Goal: Task Accomplishment & Management: Manage account settings

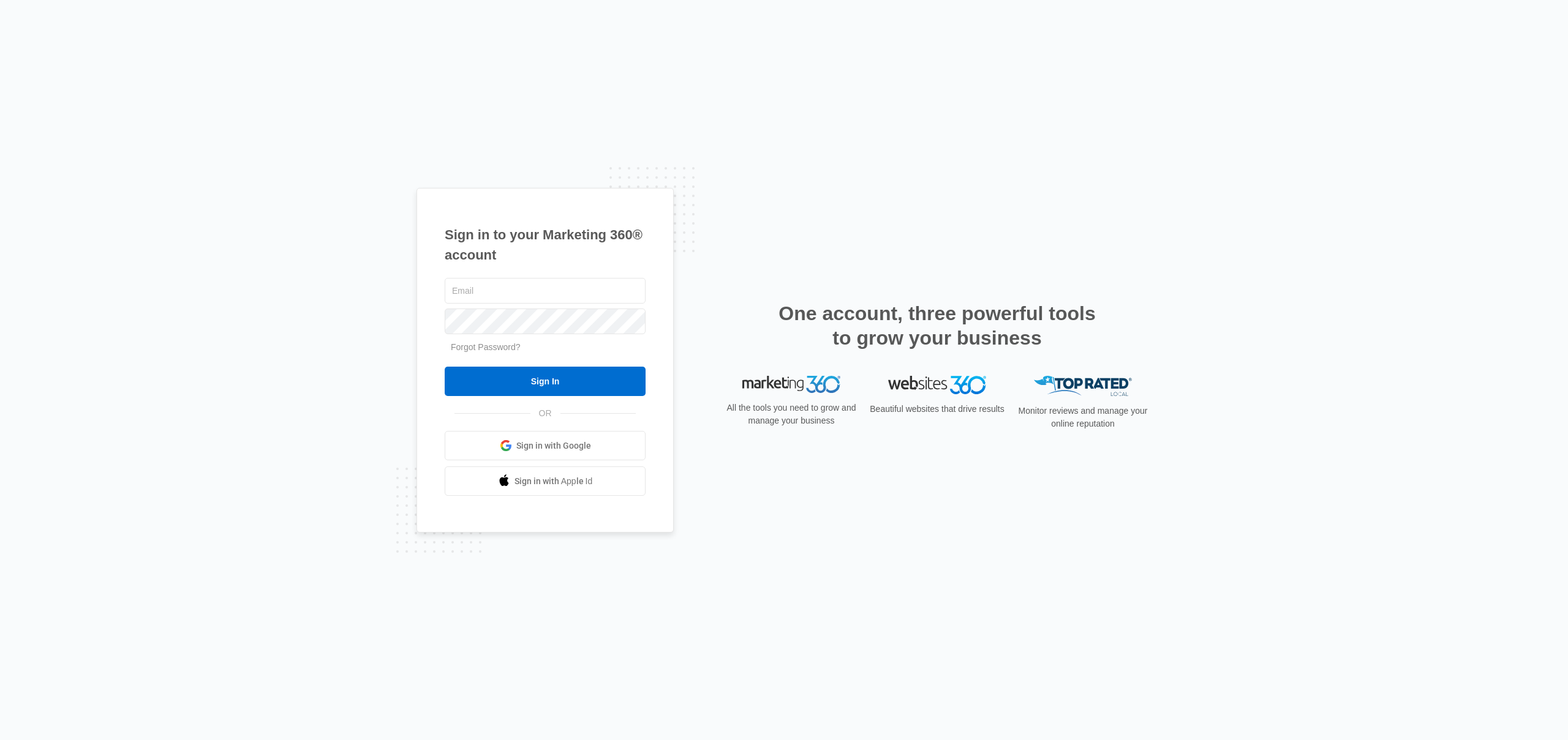
click at [919, 73] on div "Sign in to your Marketing 360® account Forgot Password? Sign In OR Sign in with…" at bounding box center [784, 370] width 1568 height 740
click at [885, 176] on div "Sign in to your Marketing 360® account Forgot Password? Sign In OR Sign in with…" at bounding box center [784, 370] width 1568 height 740
click at [582, 445] on span "Sign in with Google" at bounding box center [554, 446] width 75 height 13
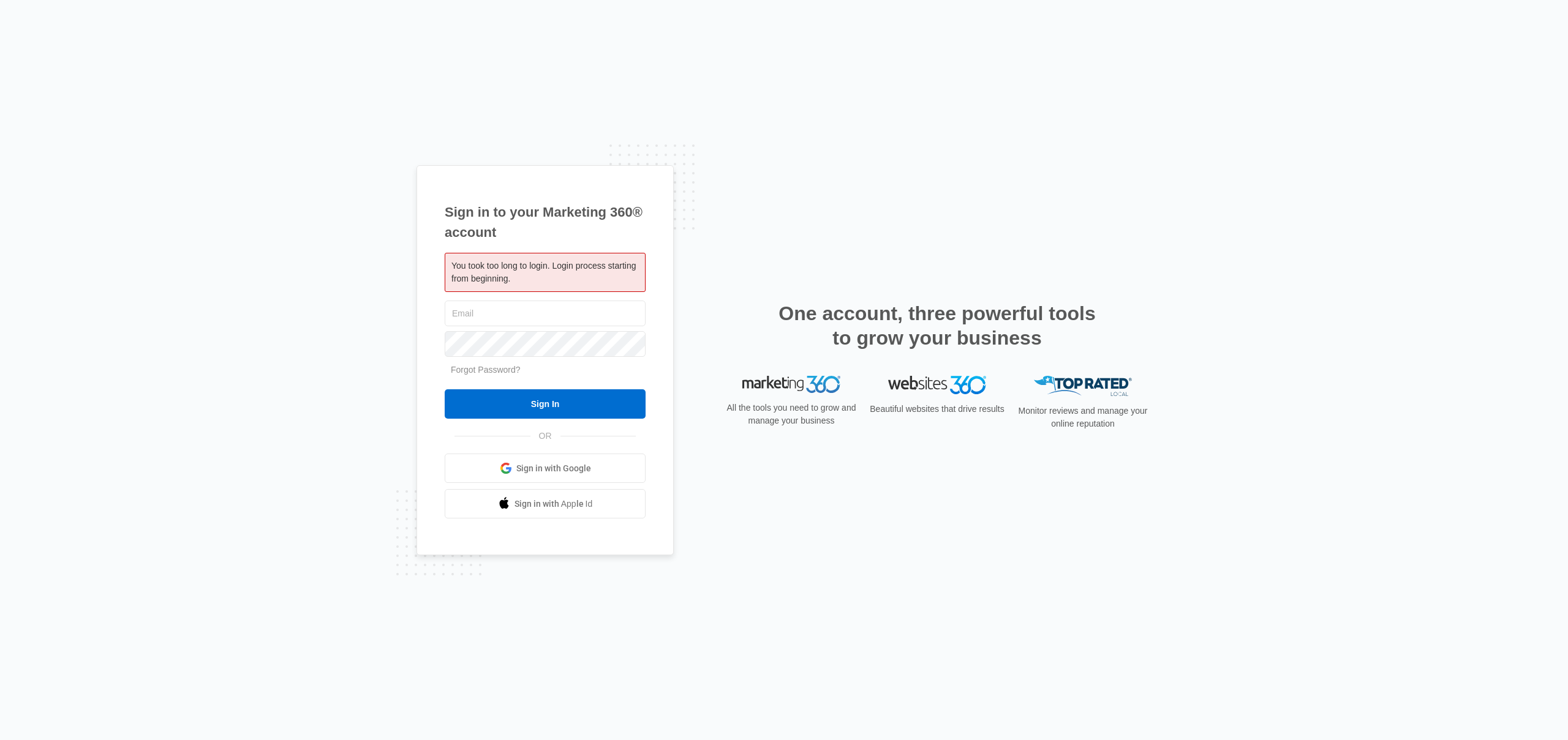
click at [595, 475] on link "Sign in with Google" at bounding box center [545, 468] width 201 height 29
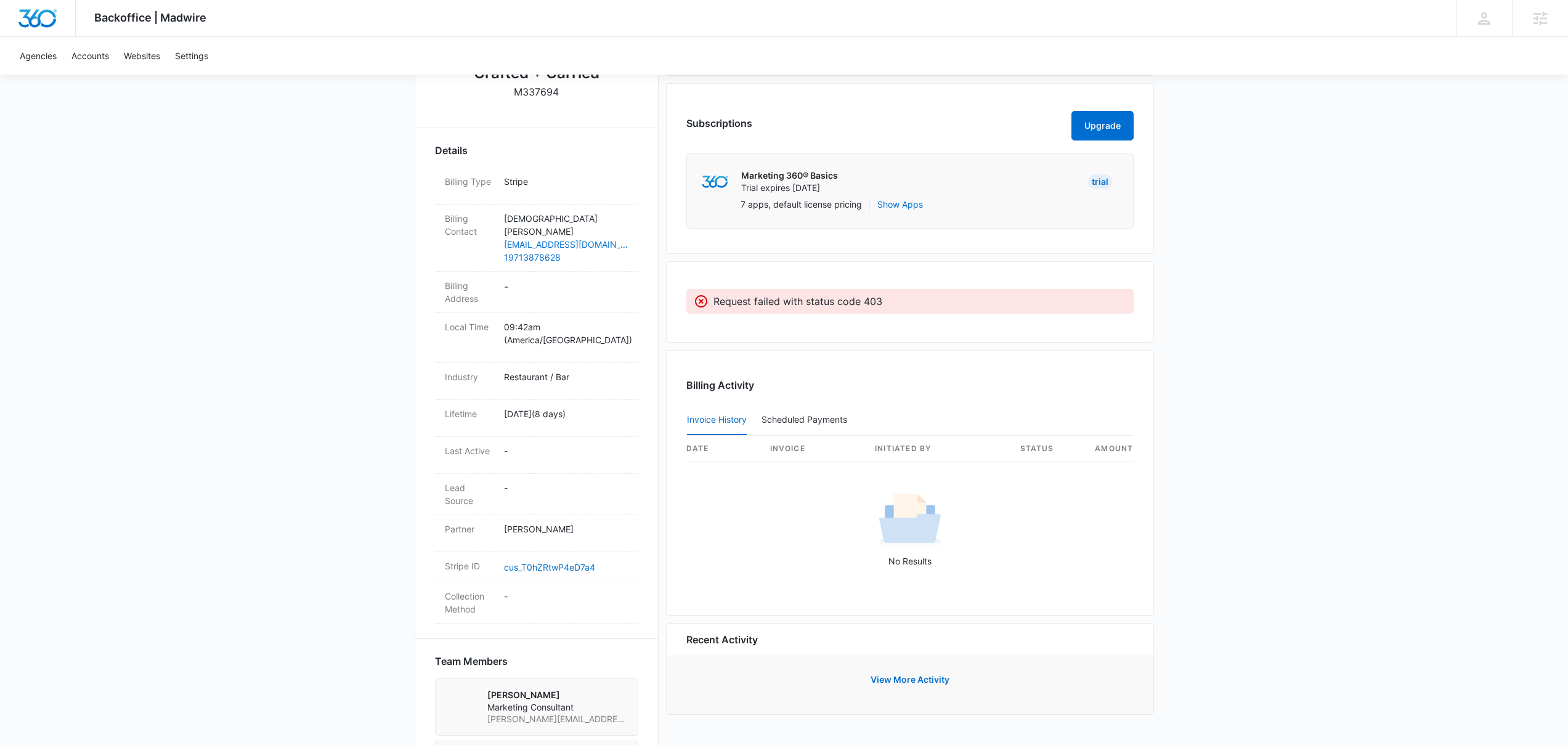
scroll to position [364, 0]
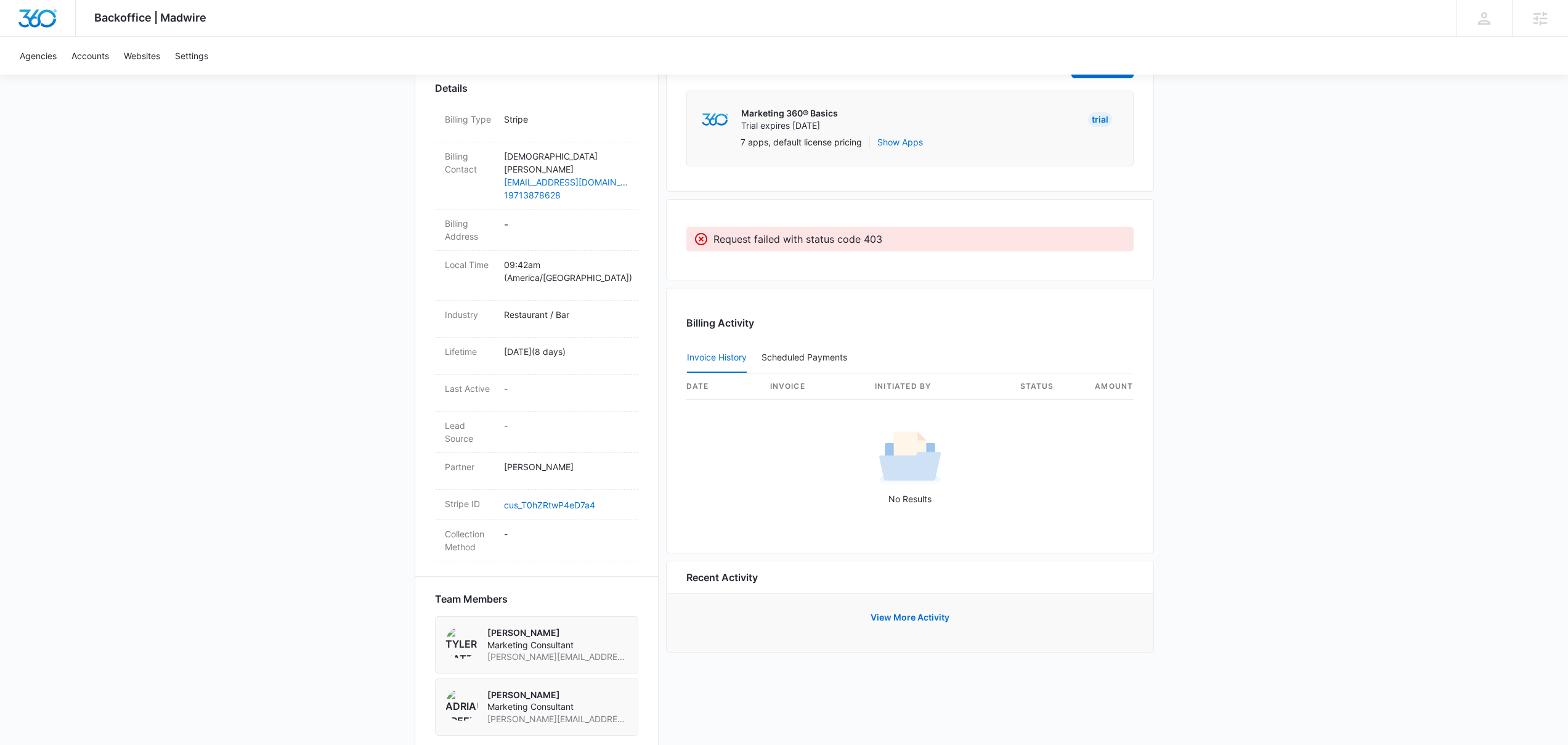
click at [877, 256] on div "Request failed with status code 403" at bounding box center [910, 239] width 488 height 81
click at [898, 243] on div "Request failed with status code 403" at bounding box center [920, 239] width 413 height 15
click at [842, 355] on div "Scheduled Payments 0" at bounding box center [807, 358] width 91 height 9
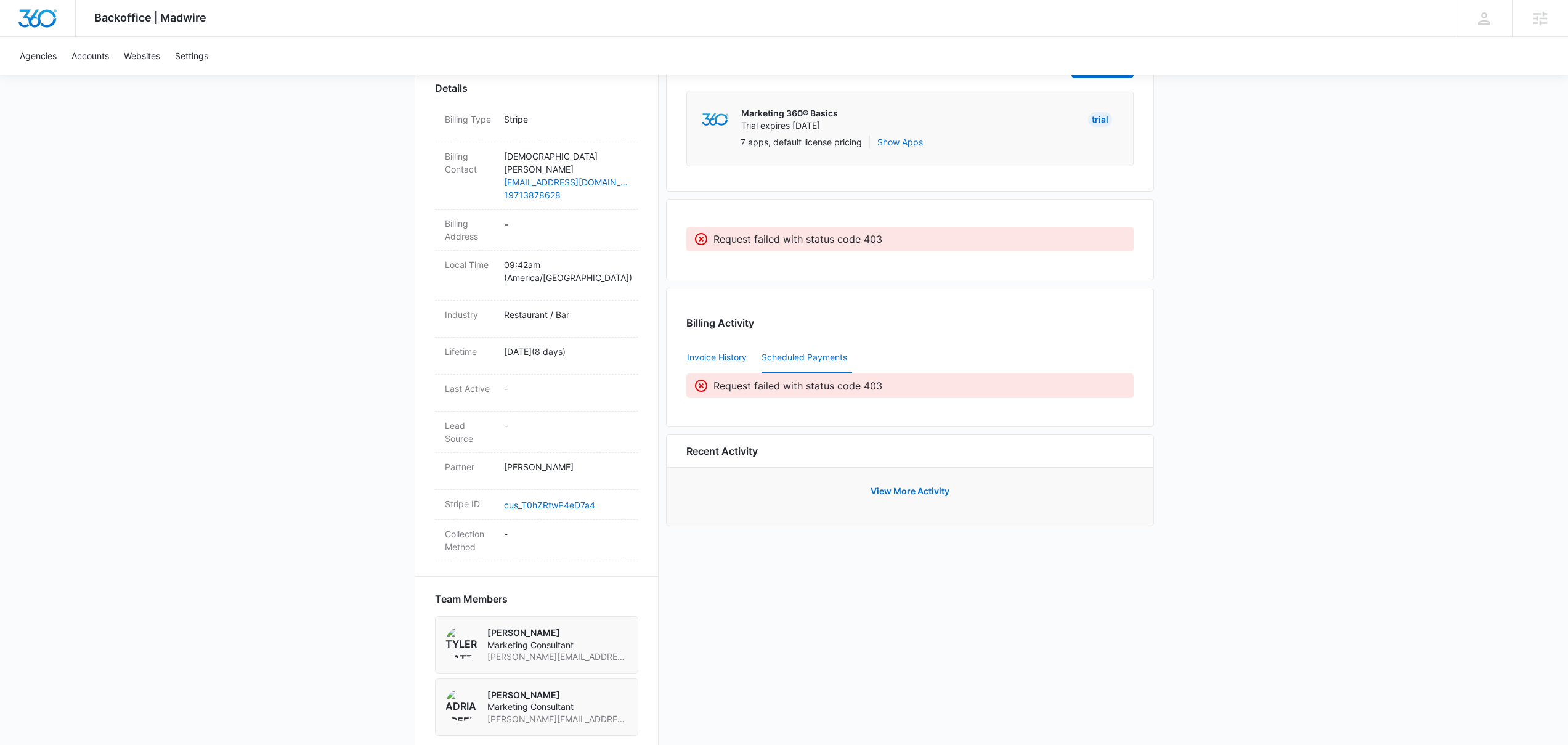
click at [692, 350] on button "Invoice History" at bounding box center [717, 358] width 60 height 29
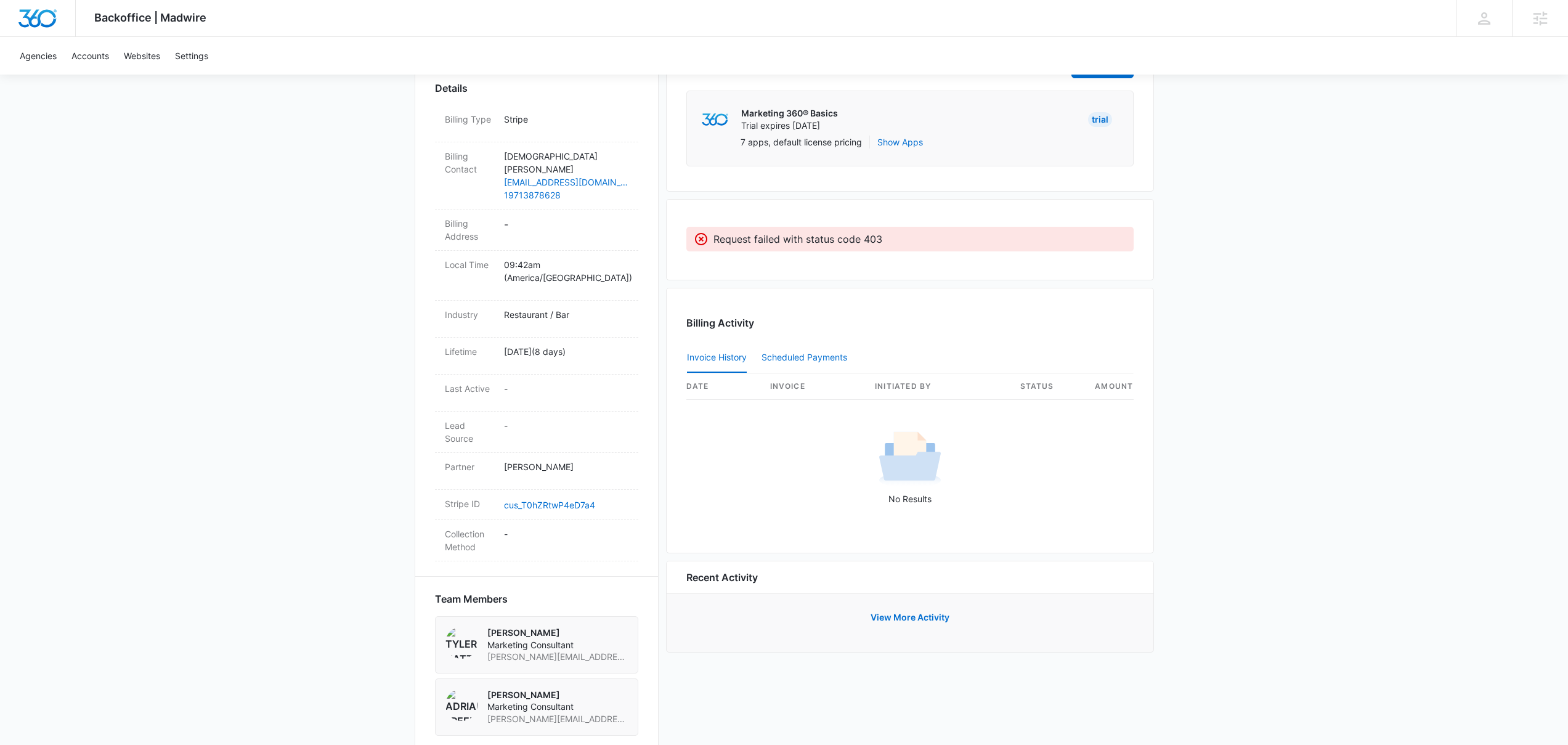
click at [823, 355] on div "Scheduled Payments 0" at bounding box center [807, 358] width 91 height 9
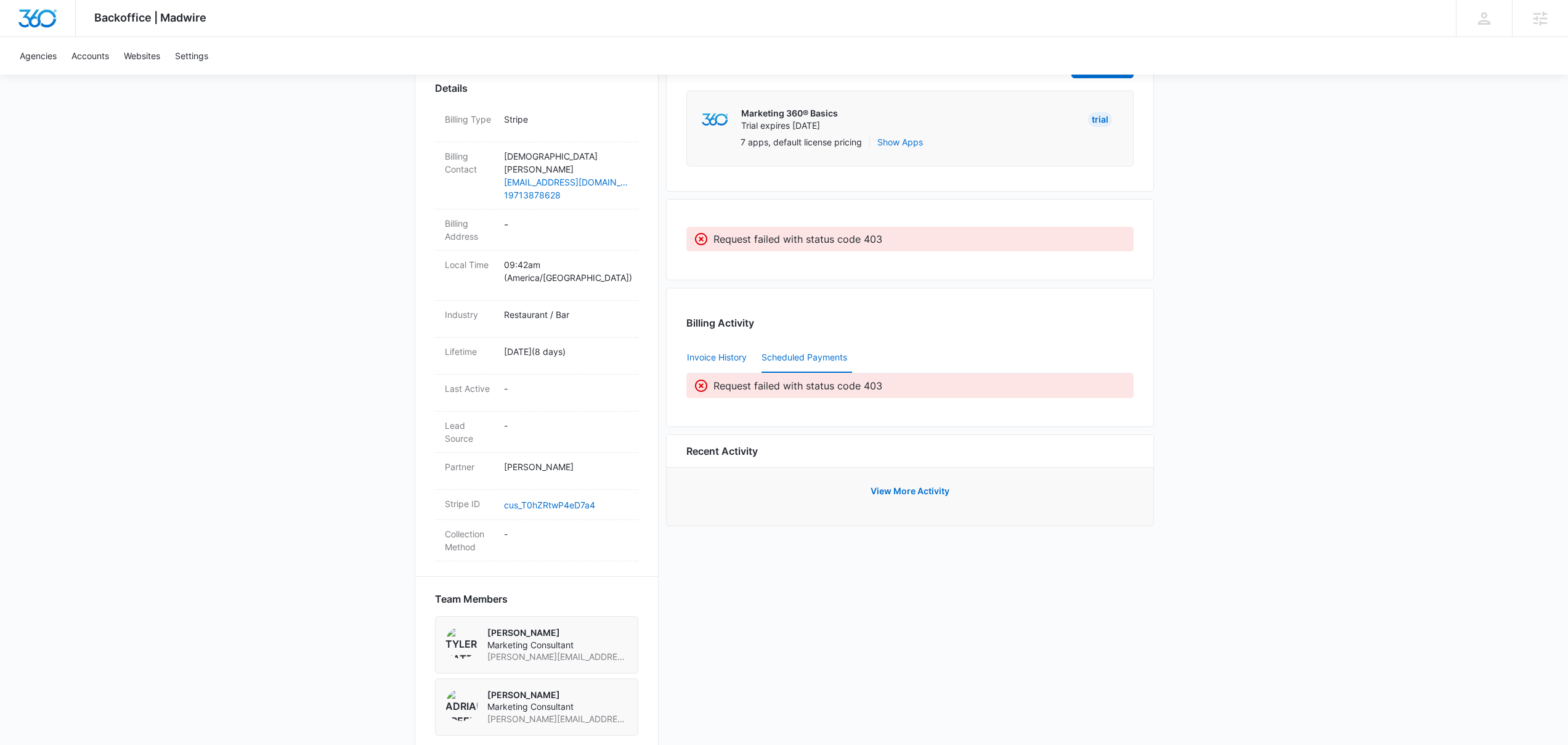
click at [702, 360] on button "Invoice History" at bounding box center [717, 358] width 60 height 29
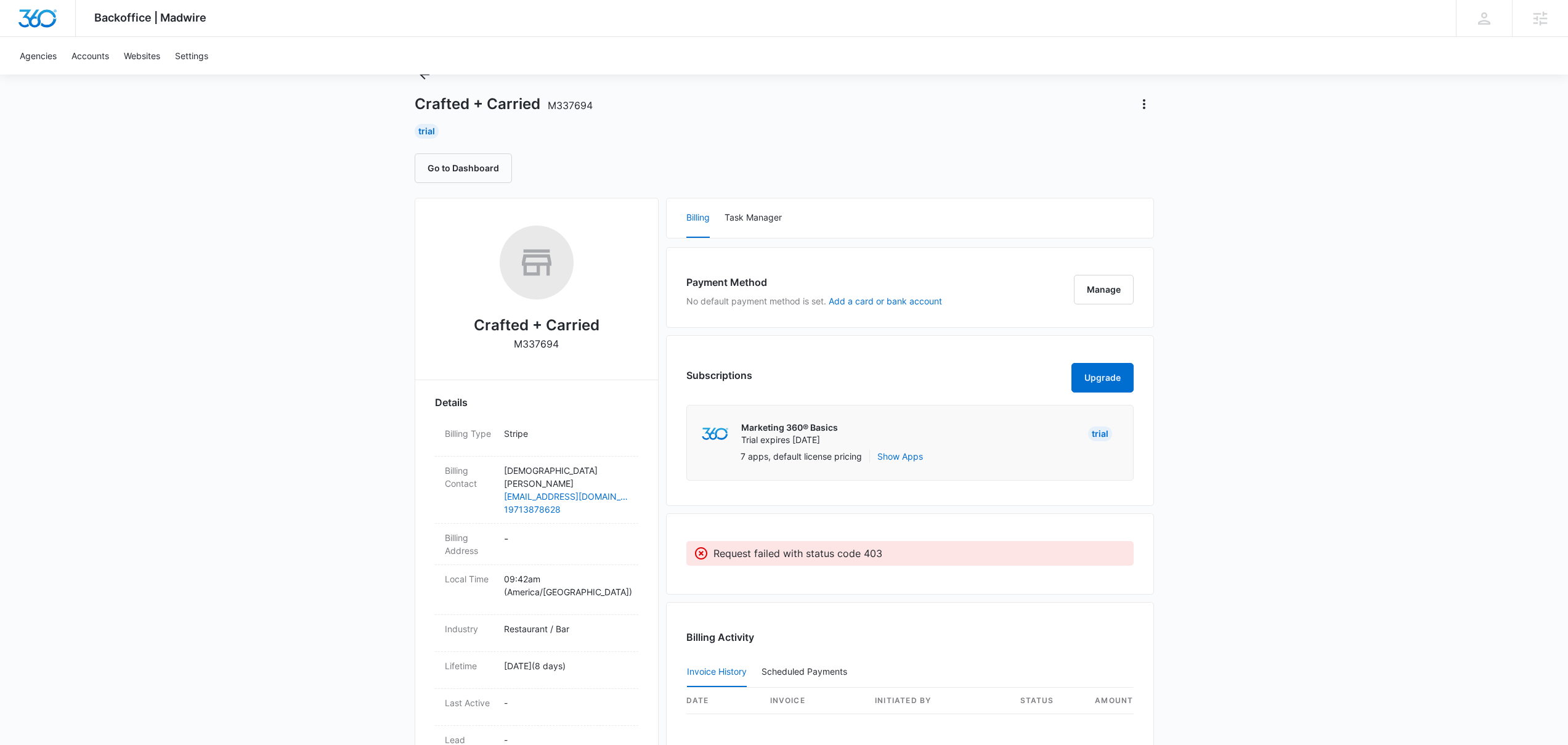
scroll to position [0, 0]
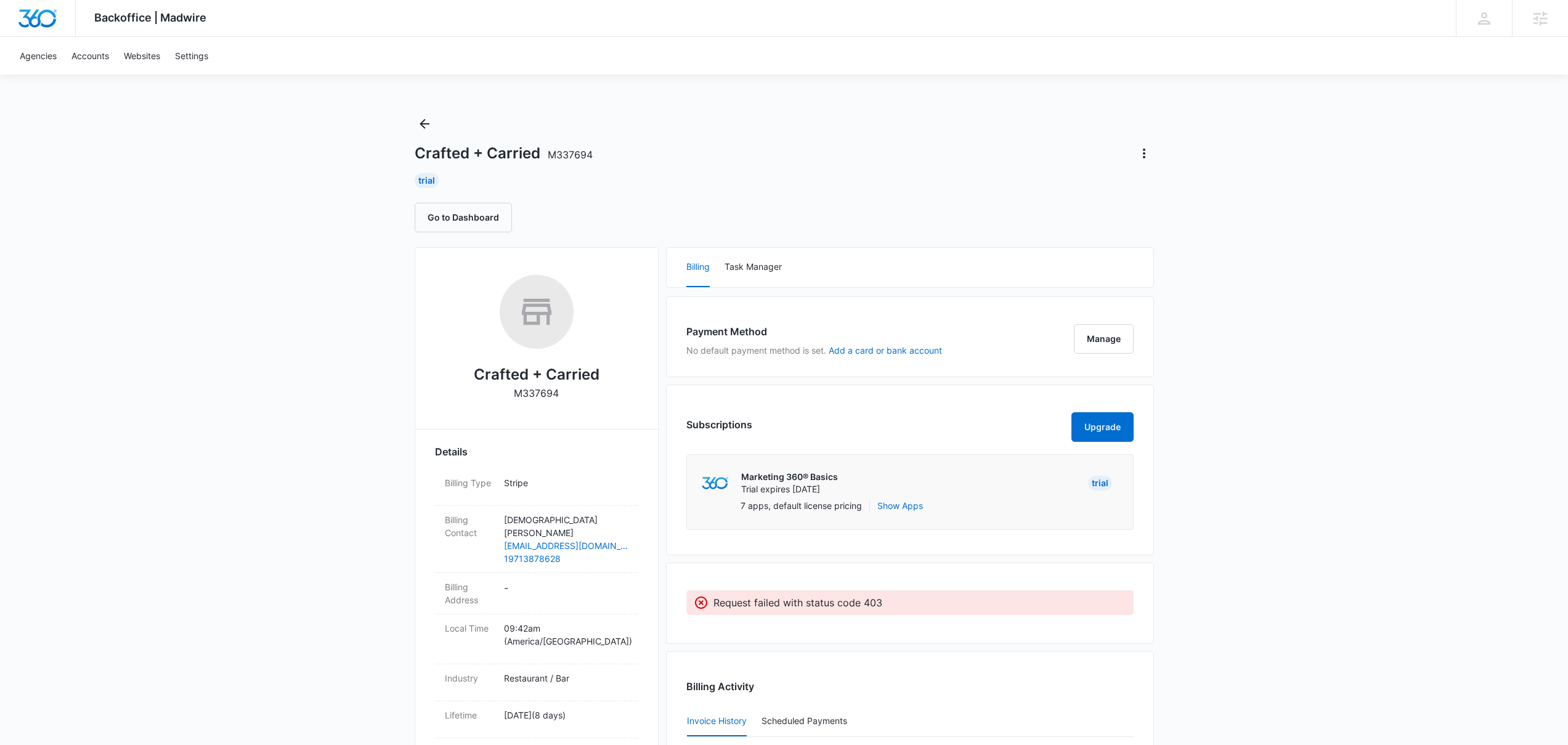
click at [203, 296] on div "Backoffice | Madwire Apps Settings [PERSON_NAME] [PERSON_NAME][EMAIL_ADDRESS][P…" at bounding box center [784, 567] width 1568 height 1134
click at [1388, 149] on div "Backoffice | Madwire Apps Settings [PERSON_NAME] [PERSON_NAME][EMAIL_ADDRESS][P…" at bounding box center [784, 567] width 1568 height 1134
click at [954, 160] on div "Crafted + Carried M337694" at bounding box center [784, 153] width 739 height 20
click at [1088, 484] on div "Trial" at bounding box center [1100, 482] width 24 height 15
click at [1076, 482] on div "Marketing 360® Basics Trial expires [DATE] Trial" at bounding box center [911, 483] width 422 height 32
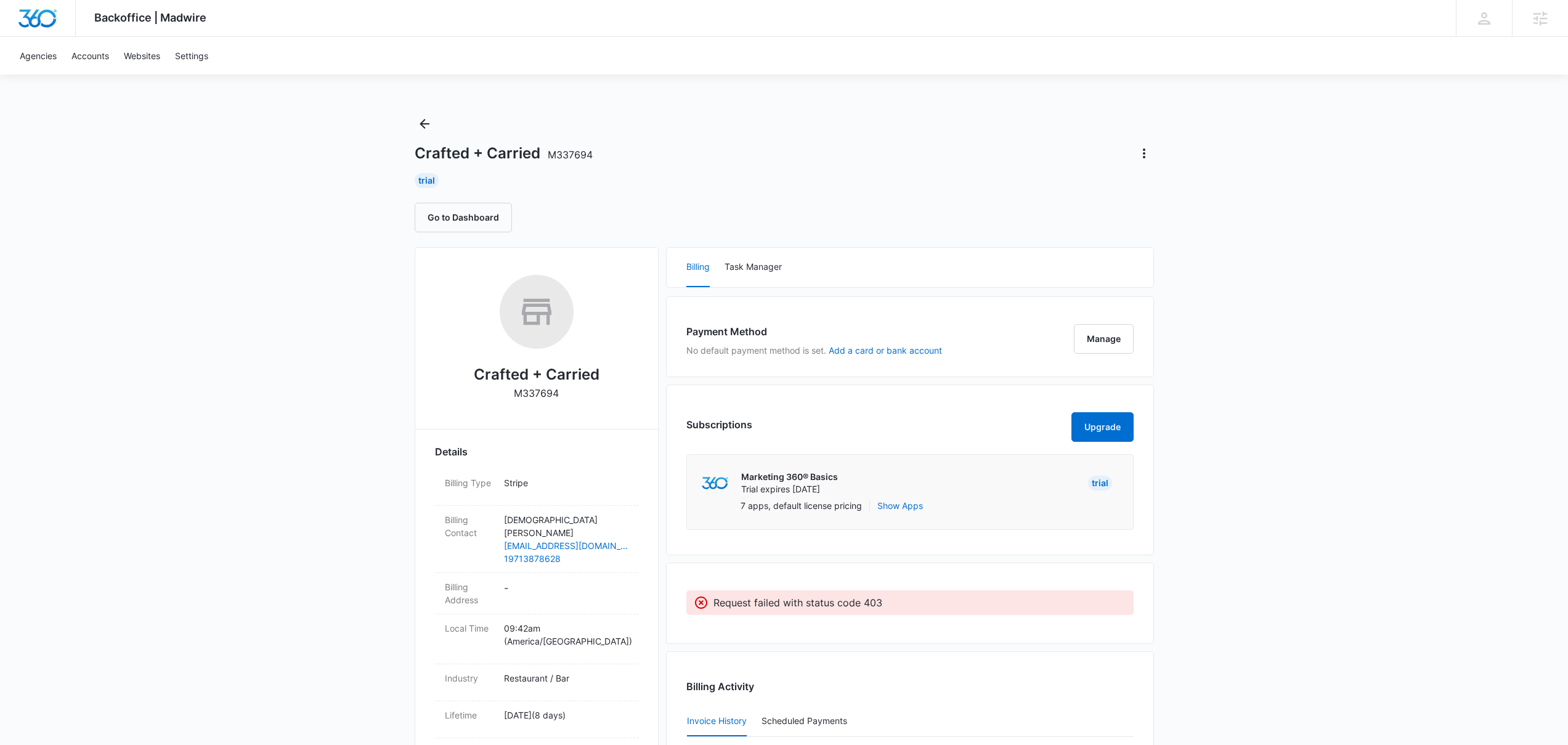
click at [1364, 193] on div "Backoffice | Madwire Apps Settings [PERSON_NAME] [PERSON_NAME][EMAIL_ADDRESS][P…" at bounding box center [784, 567] width 1568 height 1134
click at [1148, 150] on icon "Actions" at bounding box center [1144, 153] width 15 height 15
click at [1155, 204] on div "Update Status" at bounding box center [1180, 206] width 61 height 9
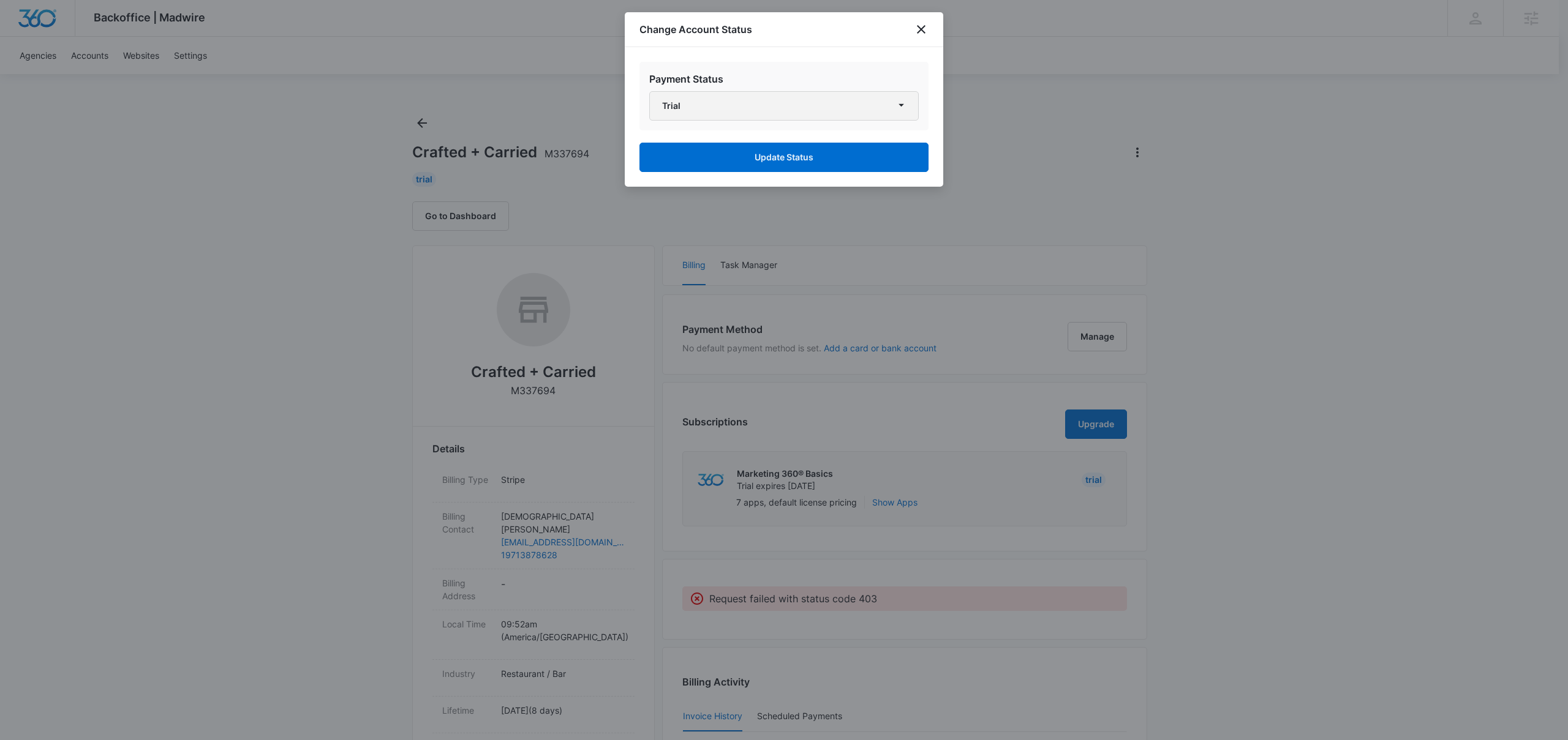
click at [760, 102] on button "Trial" at bounding box center [784, 106] width 269 height 29
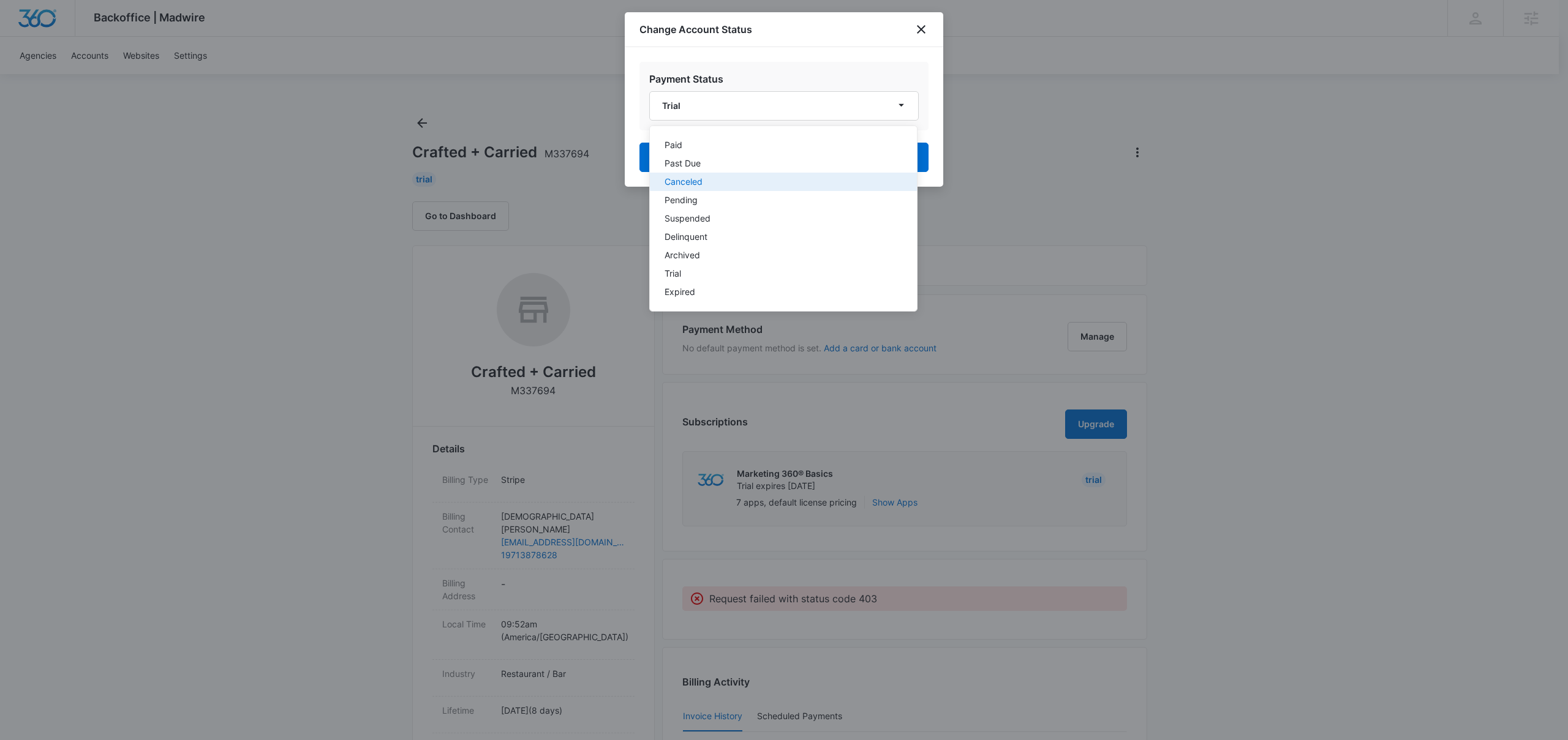
click at [752, 181] on div "Canceled" at bounding box center [775, 182] width 223 height 9
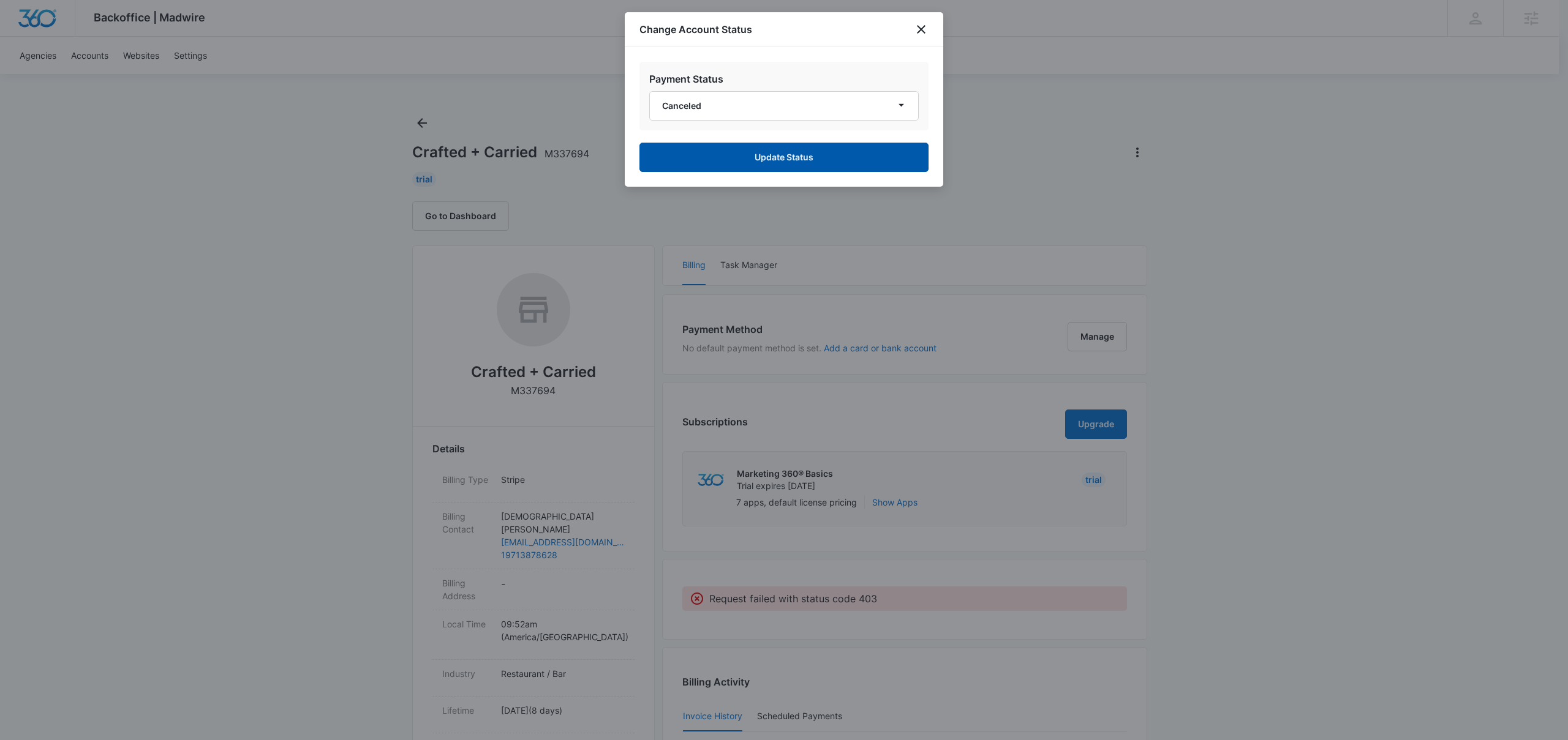
click at [768, 163] on button "Update Status" at bounding box center [784, 157] width 289 height 29
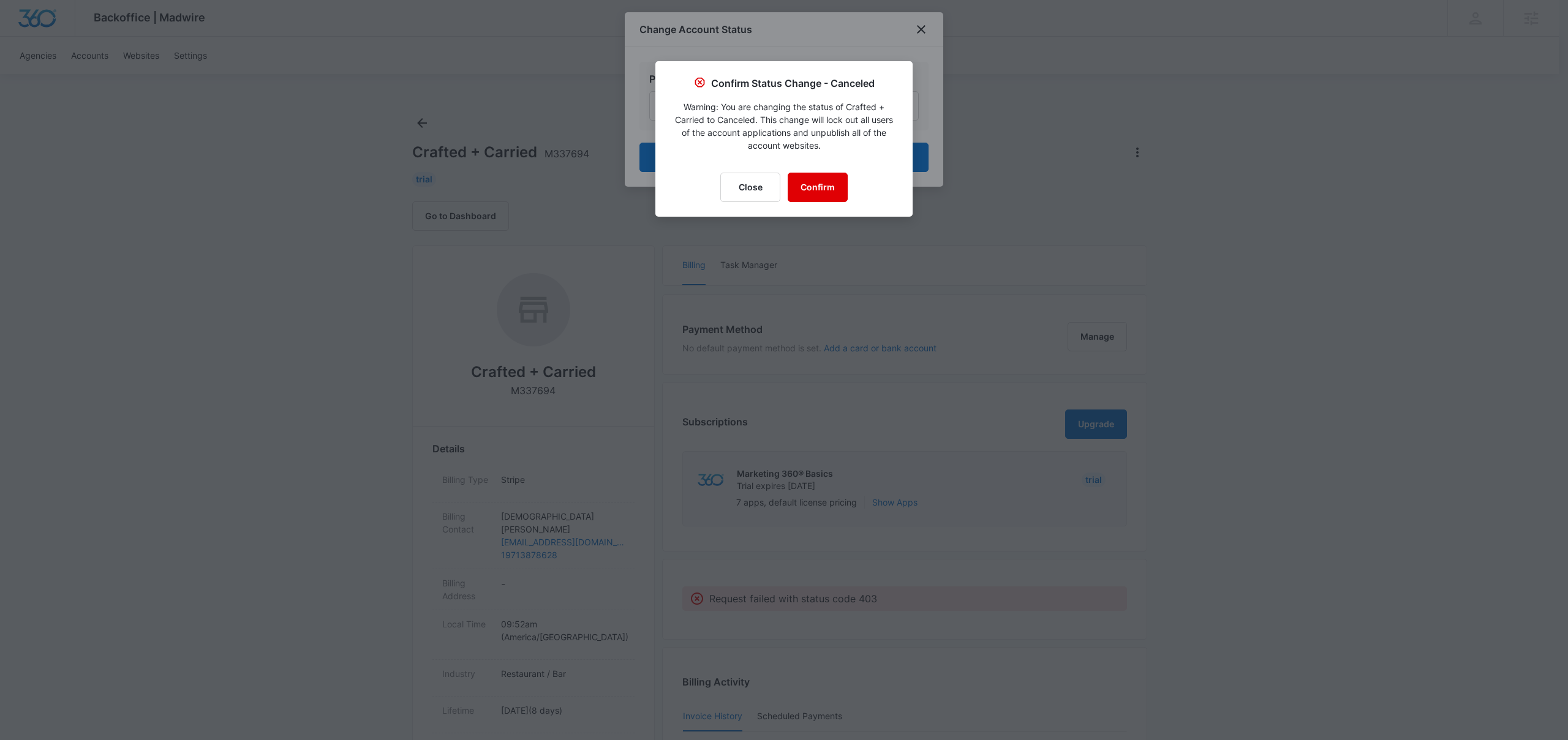
click at [824, 201] on button "Confirm" at bounding box center [817, 187] width 60 height 29
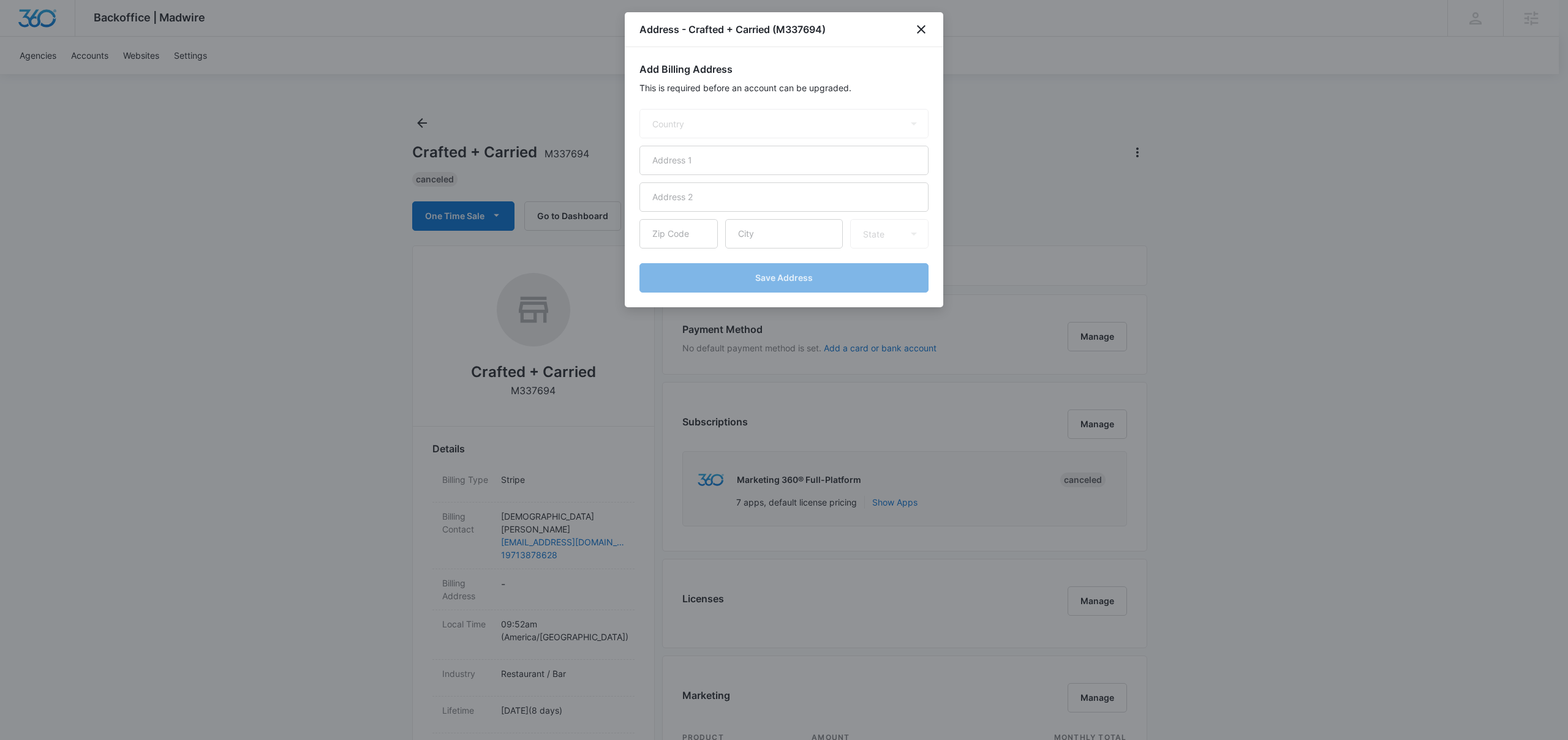
click at [798, 159] on input "text" at bounding box center [784, 161] width 289 height 29
select select "US"
click at [869, 42] on div "Address - Crafted + Carried (M337694)" at bounding box center [784, 29] width 318 height 35
click at [920, 34] on icon "close" at bounding box center [921, 29] width 15 height 15
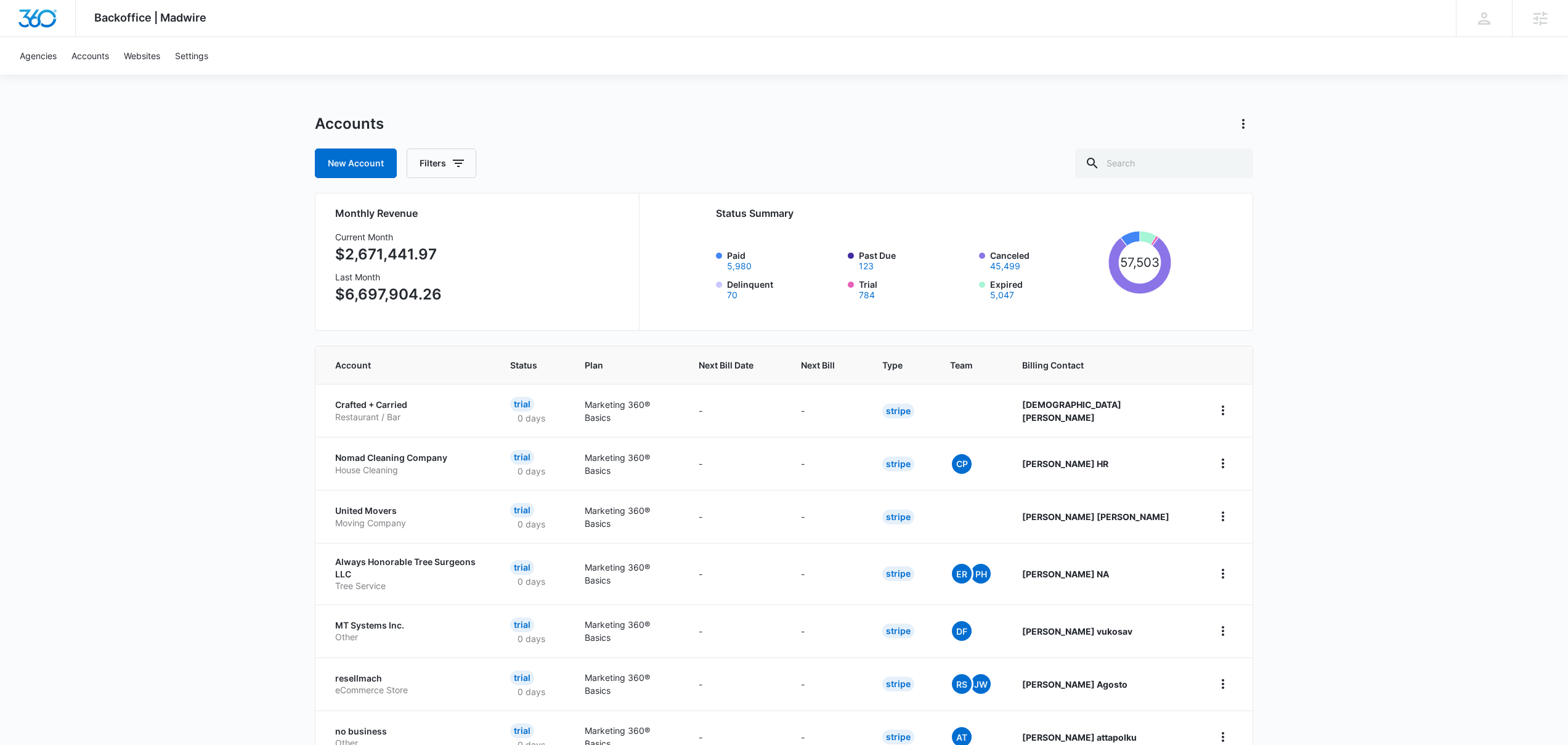
click at [670, 133] on div "Accounts" at bounding box center [784, 123] width 939 height 20
click at [671, 132] on div "Accounts" at bounding box center [784, 123] width 939 height 20
click at [1337, 93] on div "Backoffice | Madwire Apps Settings [PERSON_NAME] [PERSON_NAME][EMAIL_ADDRESS][P…" at bounding box center [784, 495] width 1568 height 991
